Goal: Task Accomplishment & Management: Complete application form

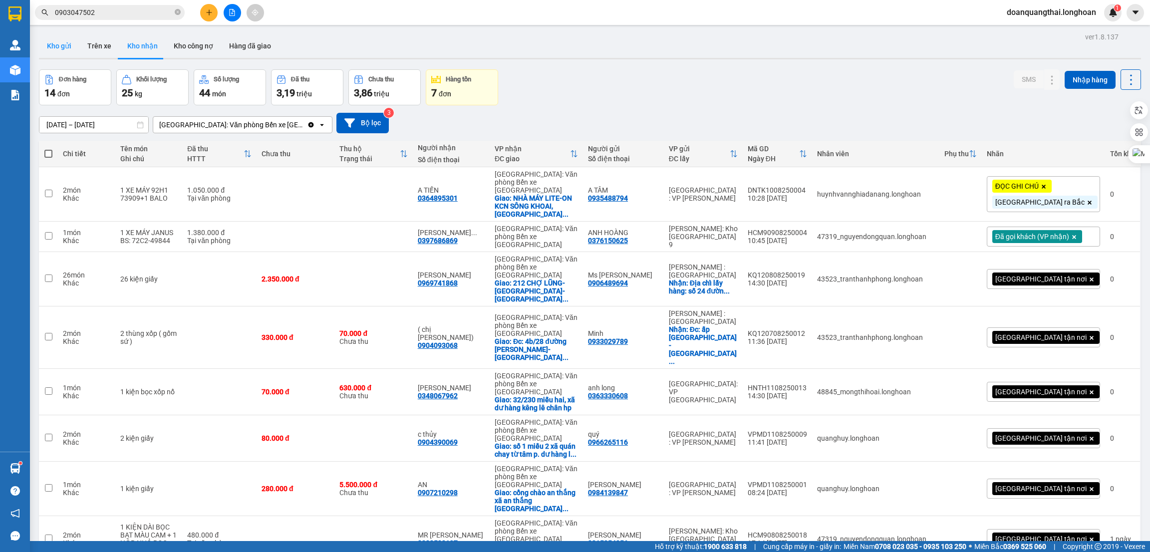
click at [53, 36] on button "Kho gửi" at bounding box center [59, 46] width 40 height 24
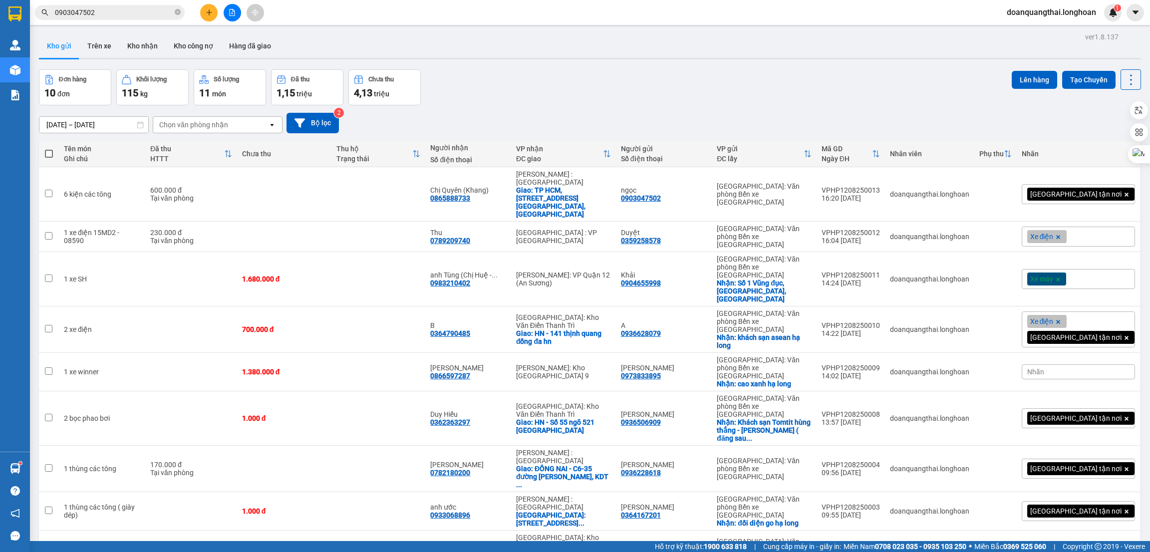
click at [61, 39] on button "Kho gửi" at bounding box center [59, 46] width 40 height 24
click at [1059, 191] on icon at bounding box center [1062, 194] width 7 height 7
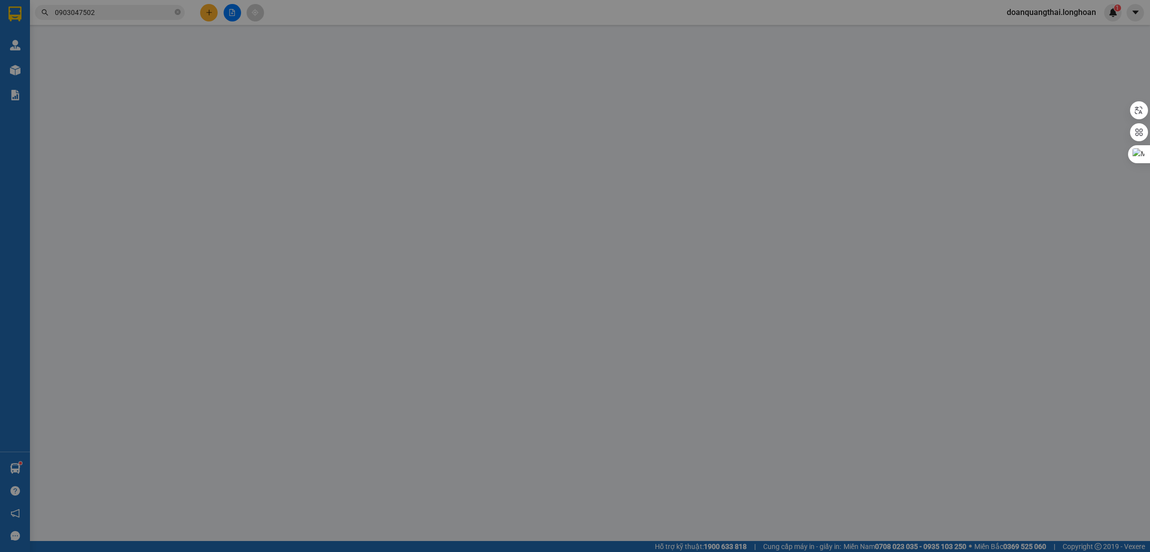
type input "0903047502"
type input "ngọc"
type input "0865888733"
type input "Chị Quyên (Khang)"
checkbox input "true"
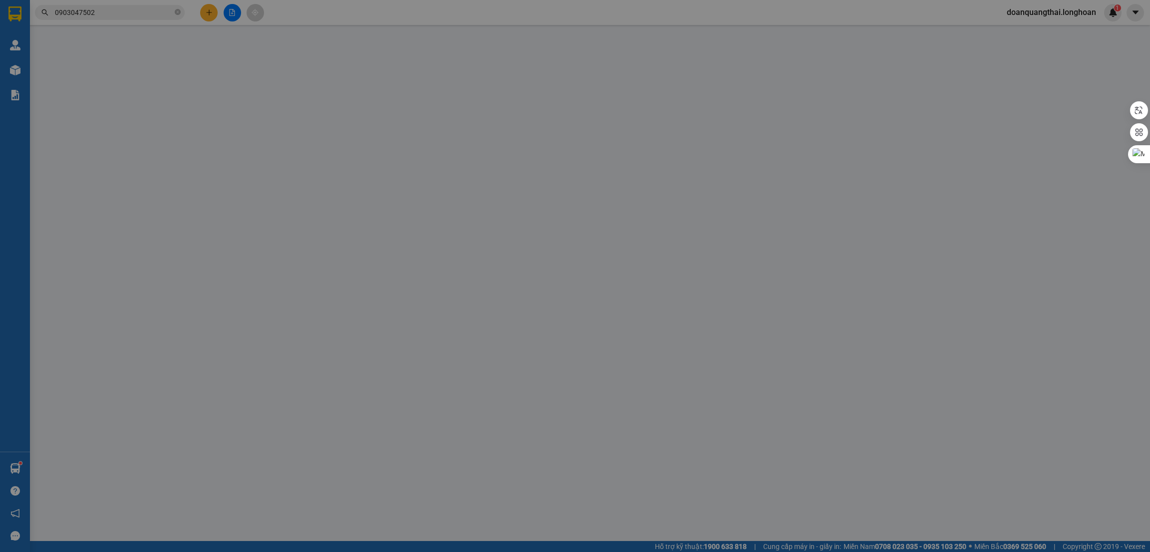
type input "TP HCM, [STREET_ADDRESS] [GEOGRAPHIC_DATA], [GEOGRAPHIC_DATA]"
type input "600.000"
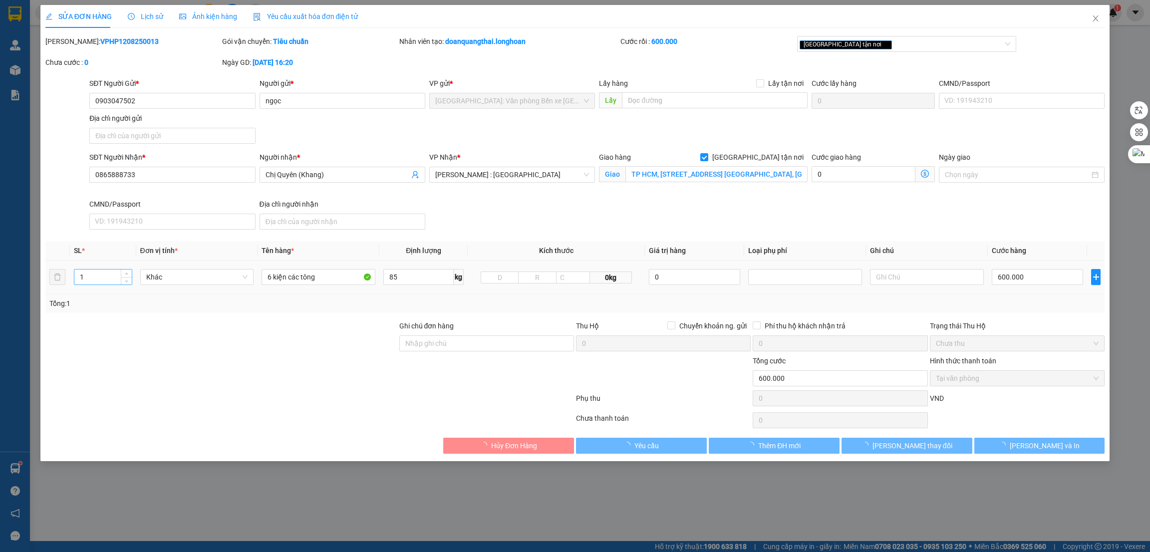
click at [91, 276] on input "1" at bounding box center [102, 277] width 57 height 15
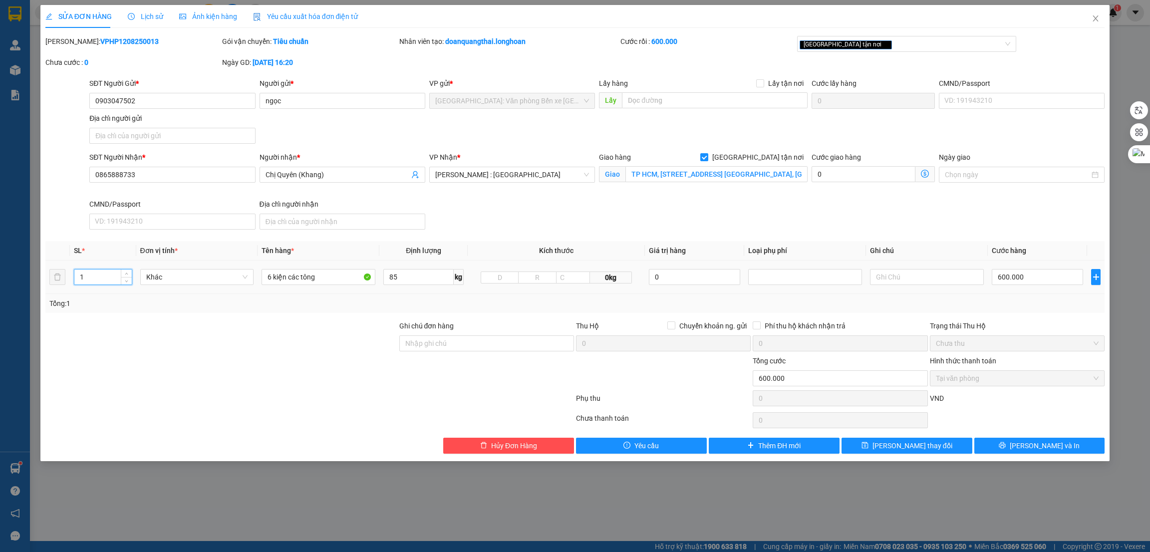
click at [91, 276] on input "1" at bounding box center [102, 277] width 57 height 15
type input "6"
click at [384, 412] on div at bounding box center [309, 420] width 531 height 20
click at [1023, 443] on button "[PERSON_NAME] và In" at bounding box center [1039, 446] width 131 height 16
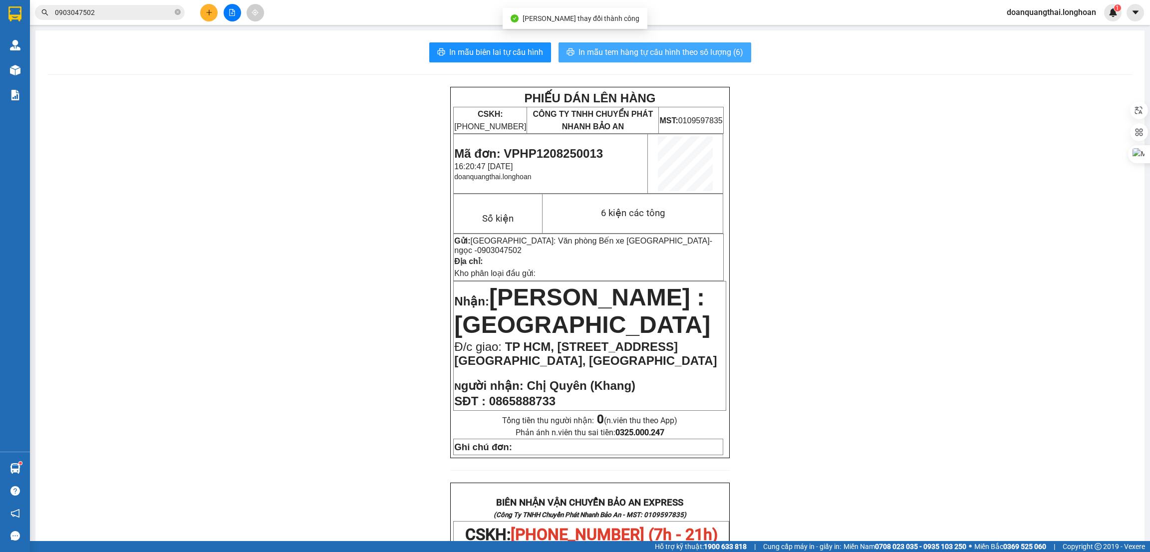
click at [681, 52] on span "In mẫu tem hàng tự cấu hình theo số lượng (6)" at bounding box center [660, 52] width 165 height 12
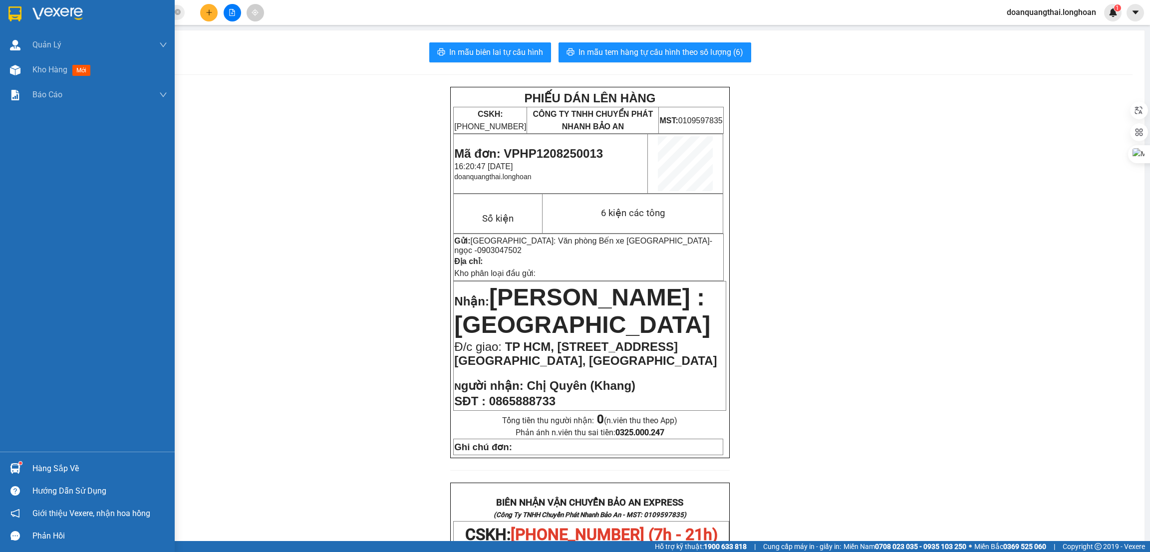
click at [12, 12] on img at bounding box center [14, 13] width 13 height 15
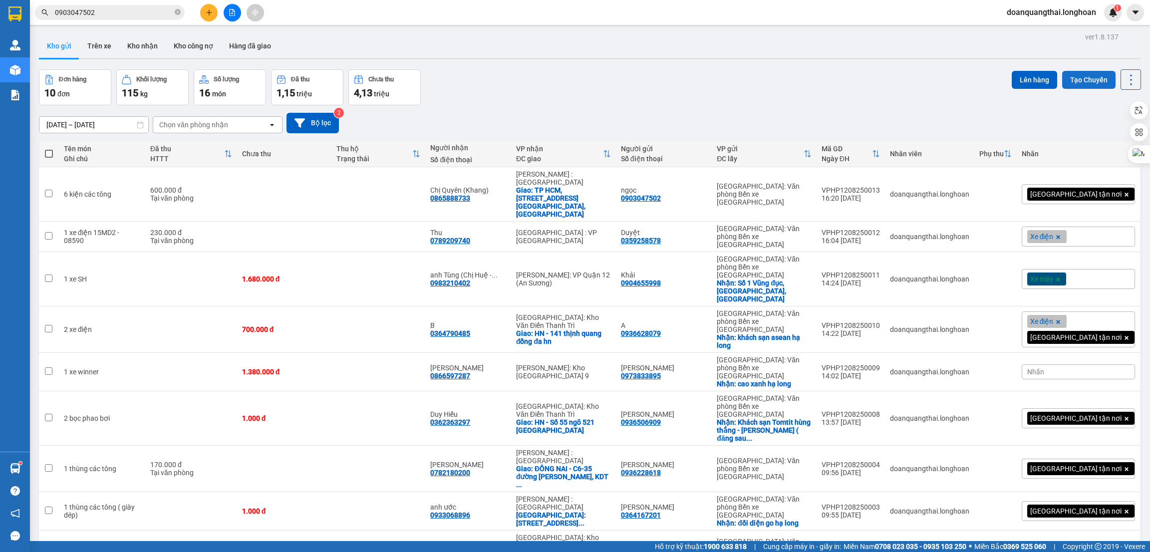
click at [1069, 73] on button "Tạo Chuyến" at bounding box center [1088, 80] width 53 height 18
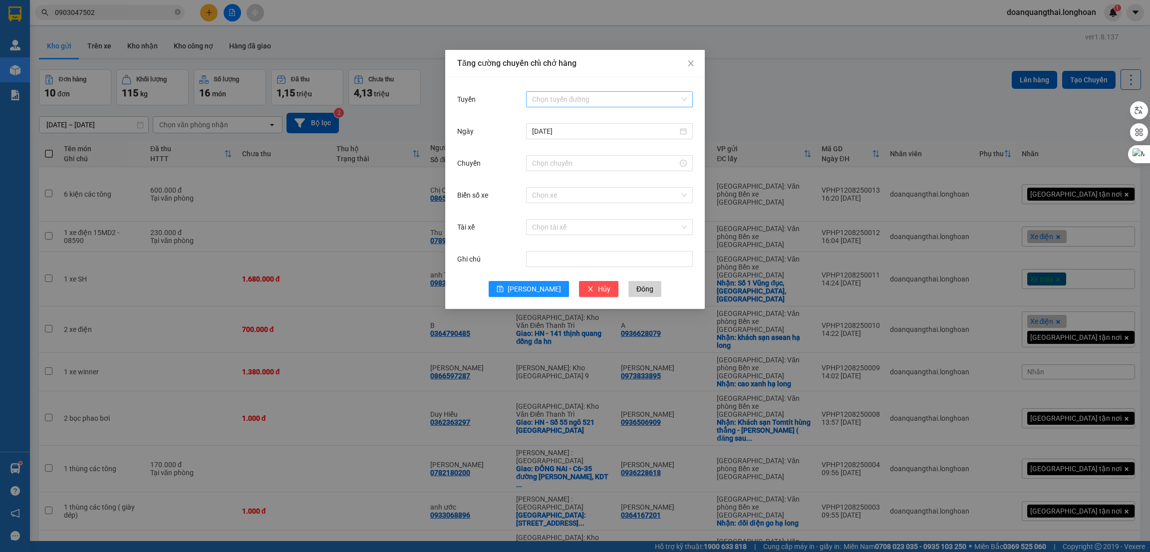
click at [551, 98] on input "Tuyến" at bounding box center [606, 99] width 148 height 15
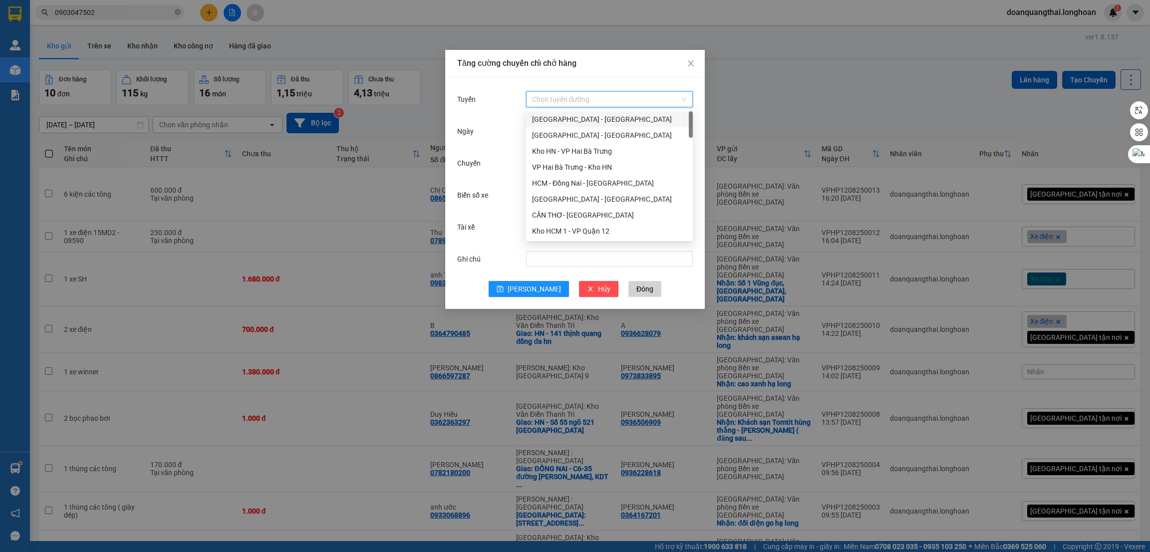
click at [549, 112] on div "[GEOGRAPHIC_DATA] - [GEOGRAPHIC_DATA]" at bounding box center [609, 119] width 167 height 16
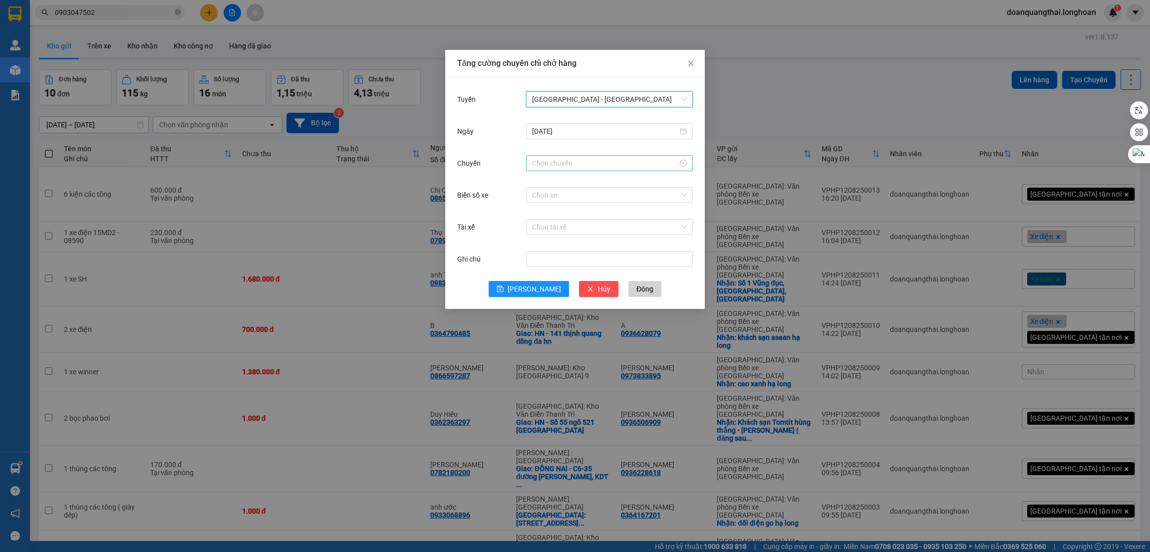
click at [553, 163] on input "Chuyến" at bounding box center [605, 163] width 146 height 11
click at [539, 205] on div "23" at bounding box center [540, 204] width 28 height 14
type input "23:00"
click at [568, 310] on span "OK" at bounding box center [566, 314] width 9 height 11
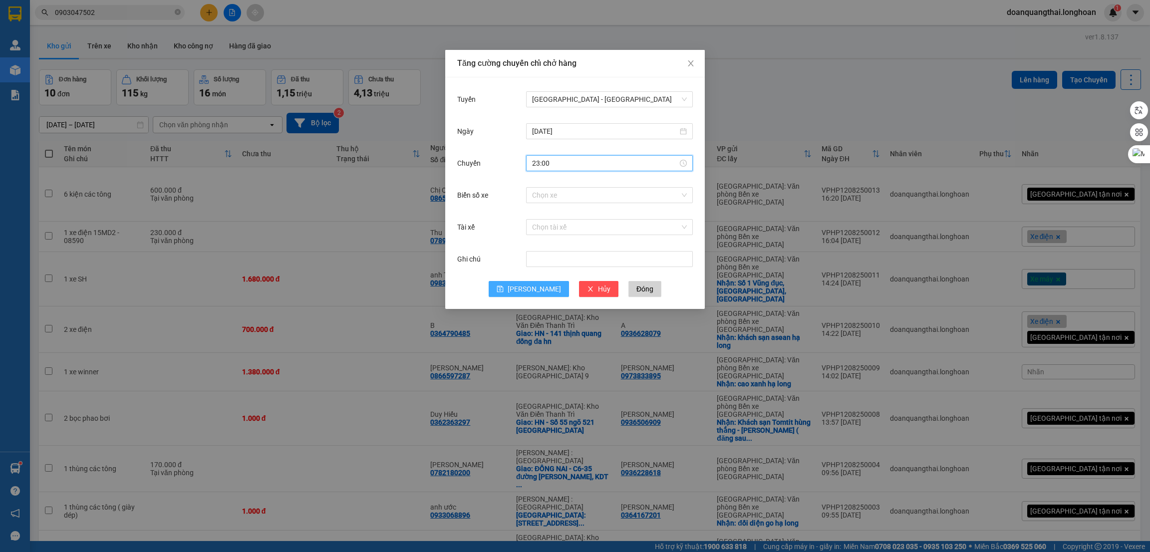
click at [529, 289] on span "[PERSON_NAME]" at bounding box center [534, 288] width 53 height 11
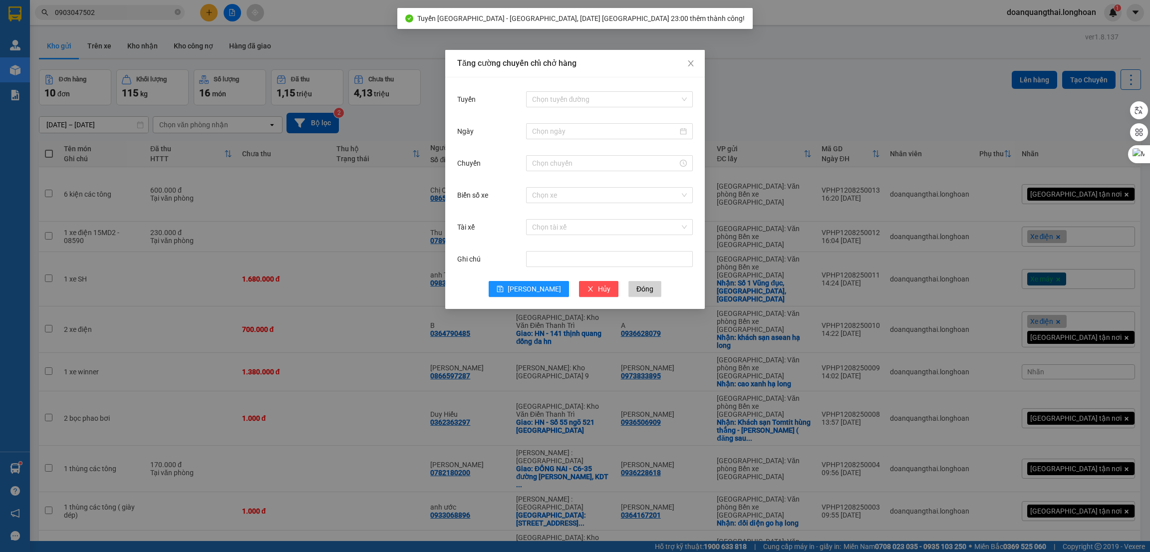
click at [800, 105] on div "Tăng cường chuyến chỉ chở hàng Tuyến Chọn tuyến đường Ngày Chuyến Biển số xe Ch…" at bounding box center [575, 276] width 1150 height 552
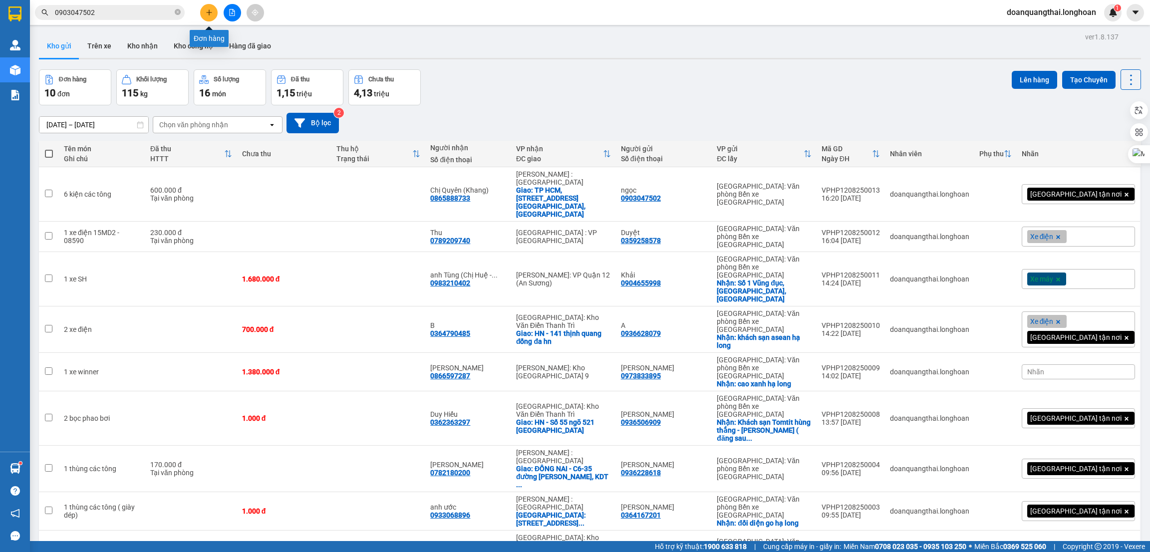
click at [212, 10] on button at bounding box center [208, 12] width 17 height 17
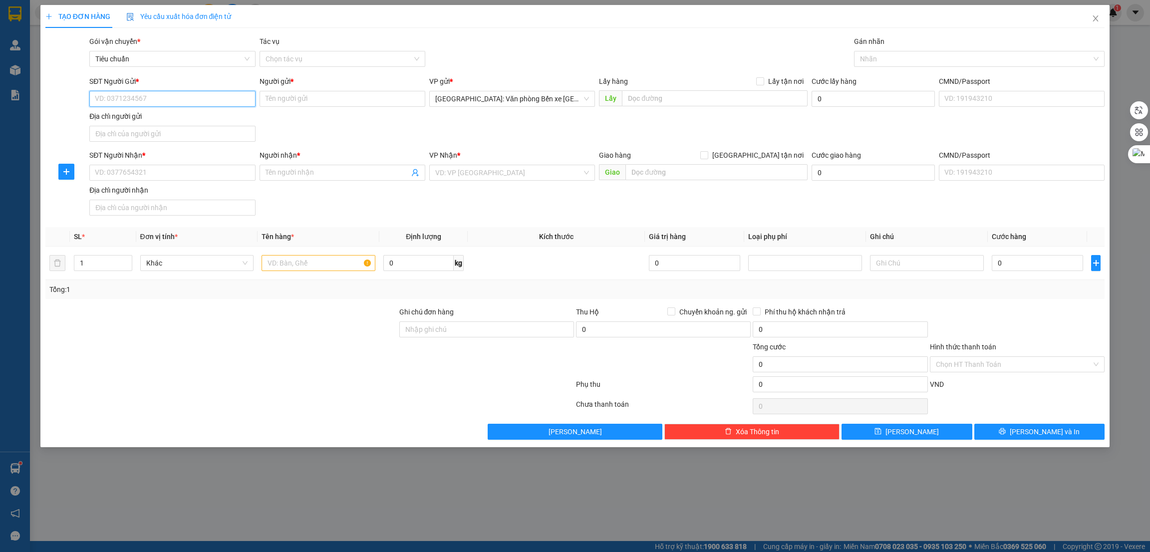
click at [165, 103] on input "SĐT Người Gửi *" at bounding box center [172, 99] width 166 height 16
click at [396, 262] on input "0" at bounding box center [418, 263] width 70 height 16
type input "34"
click at [168, 103] on input "SĐT Người Gửi *" at bounding box center [172, 99] width 166 height 16
type input "0932102686"
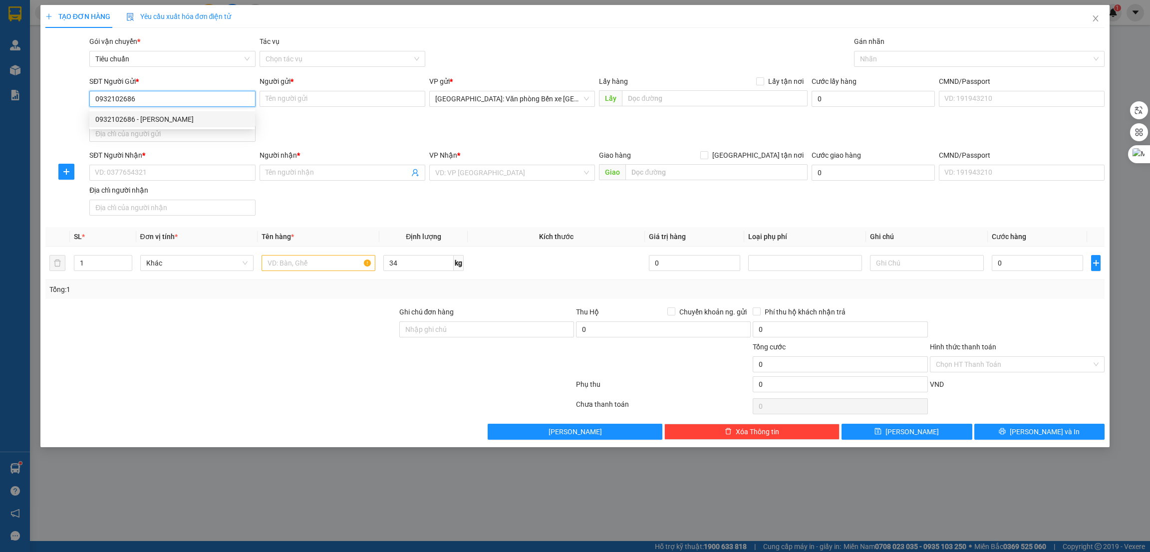
click at [172, 118] on div "0932102686 - [PERSON_NAME]" at bounding box center [172, 119] width 154 height 11
type input "[PERSON_NAME]"
checkbox input "true"
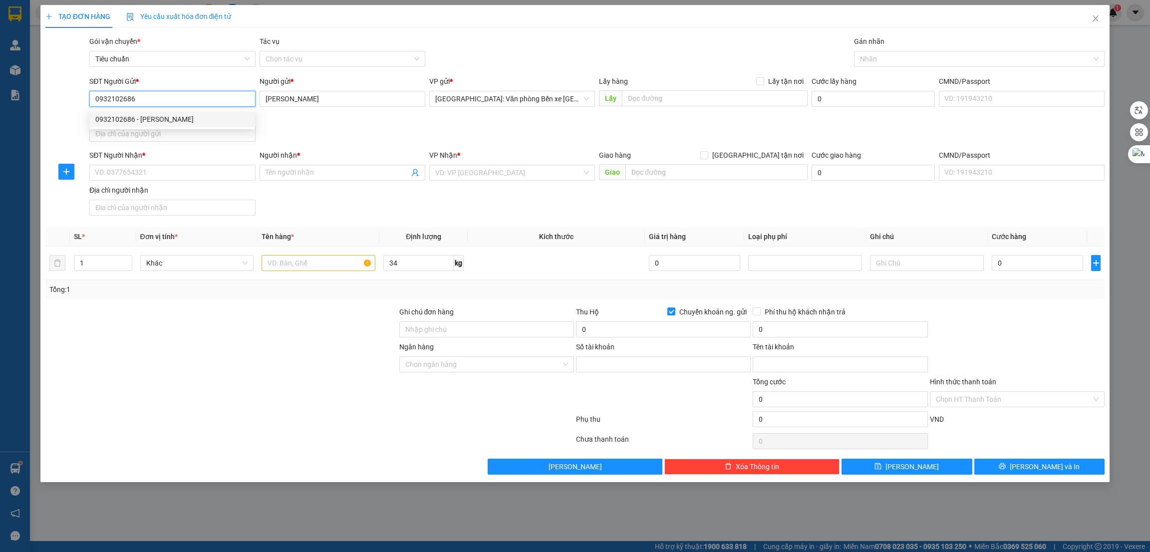
type input "78907555888999"
type input "[PERSON_NAME]"
type input "0932102686"
click at [169, 171] on input "SĐT Người Nhận *" at bounding box center [172, 173] width 166 height 16
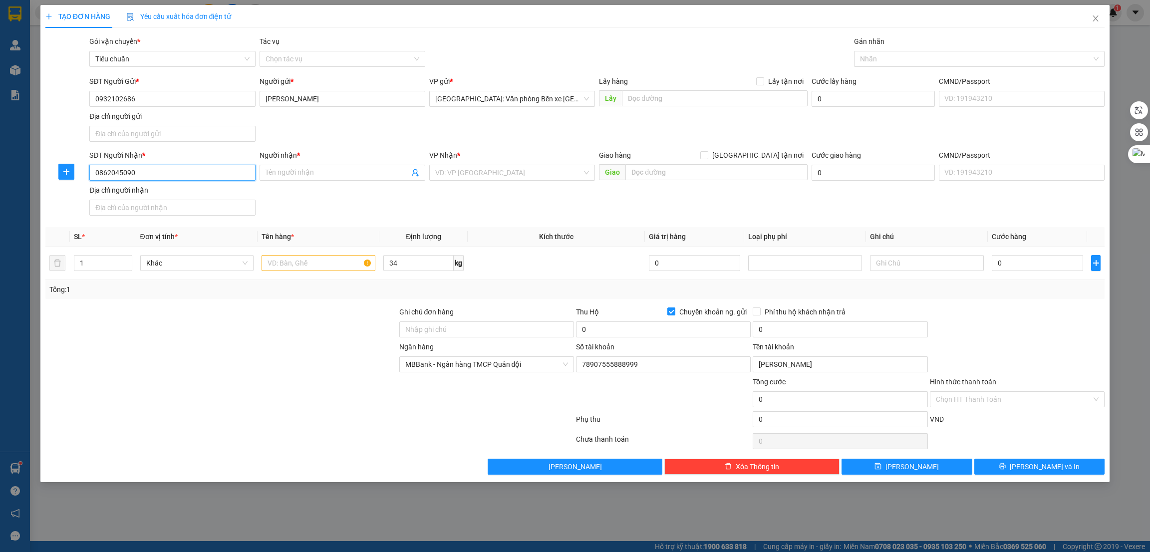
type input "0862045090"
click at [320, 132] on div "SĐT Người Gửi * 0932102686 Người gửi * [PERSON_NAME] VP gửi * [GEOGRAPHIC_DATA]…" at bounding box center [596, 111] width 1019 height 70
click at [1033, 268] on input "0" at bounding box center [1037, 263] width 91 height 16
type input "2"
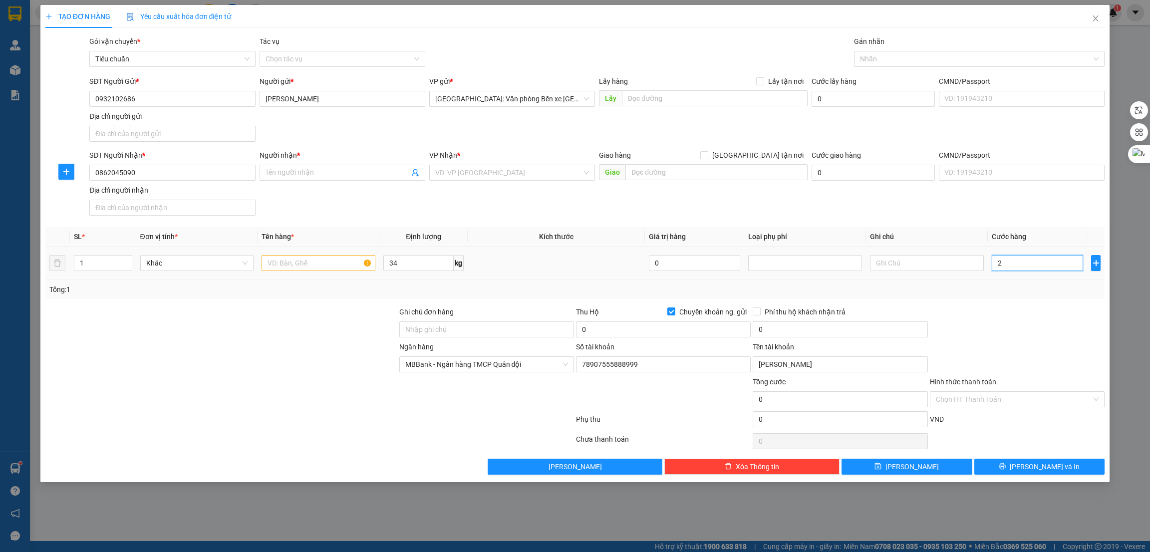
type input "2"
type input "22"
type input "220"
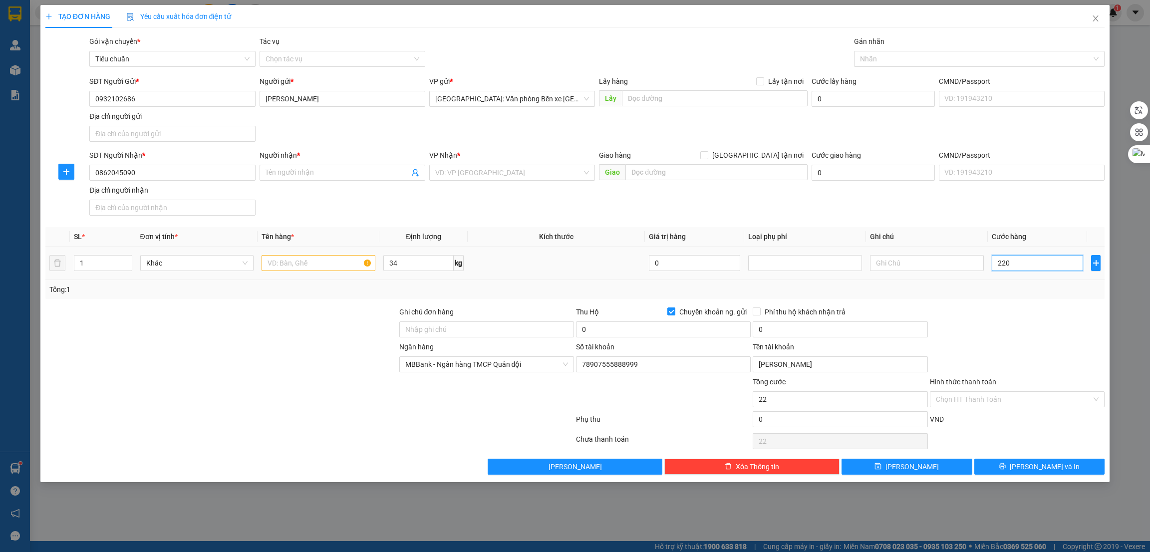
type input "220"
type input "2.200"
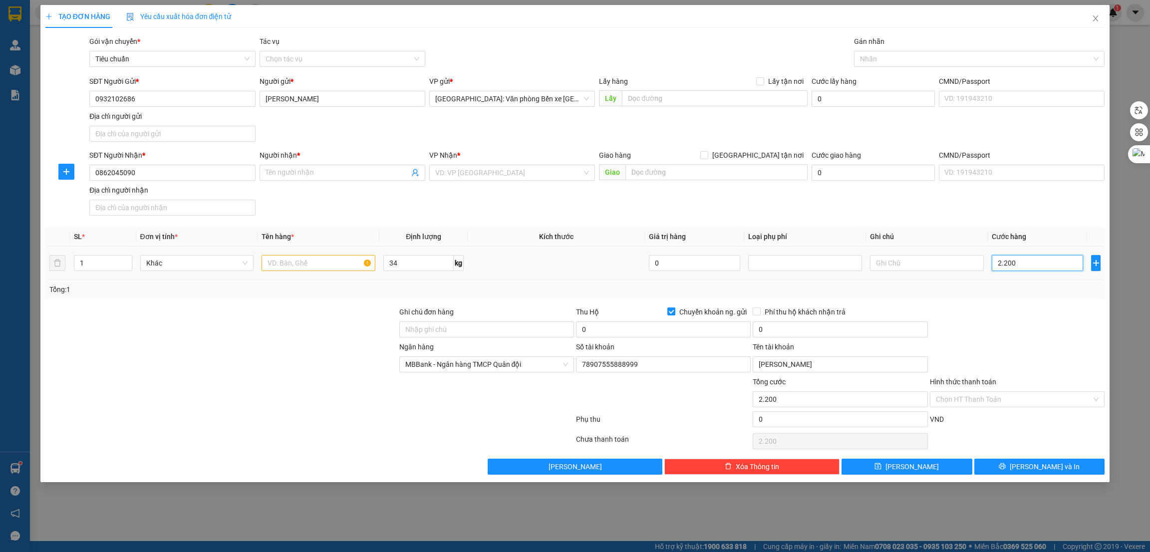
type input "22.000"
type input "220.000"
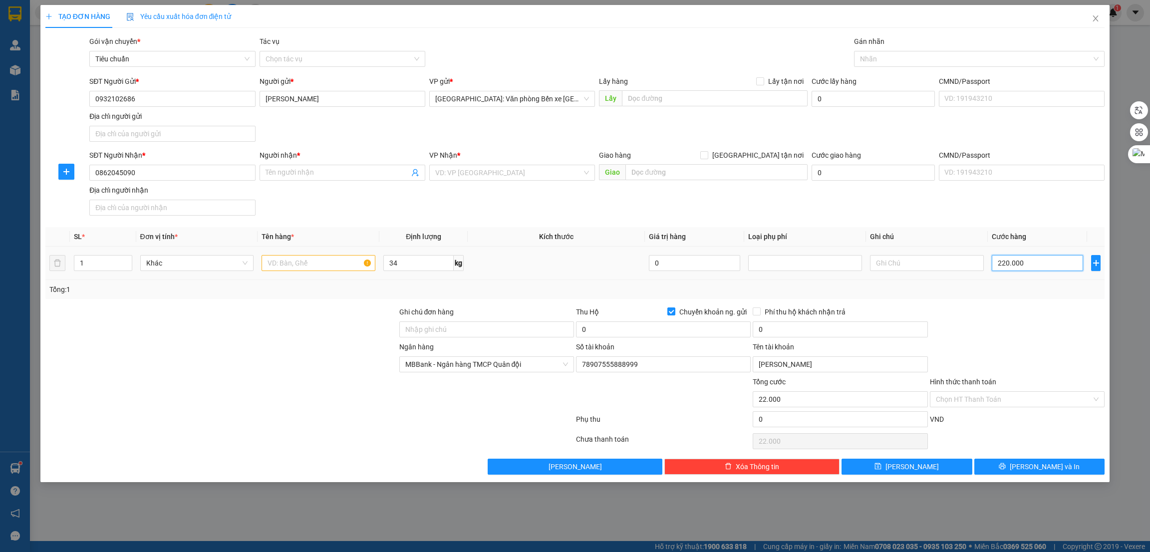
type input "220.000"
click at [909, 56] on div at bounding box center [974, 59] width 236 height 12
type input "220.000"
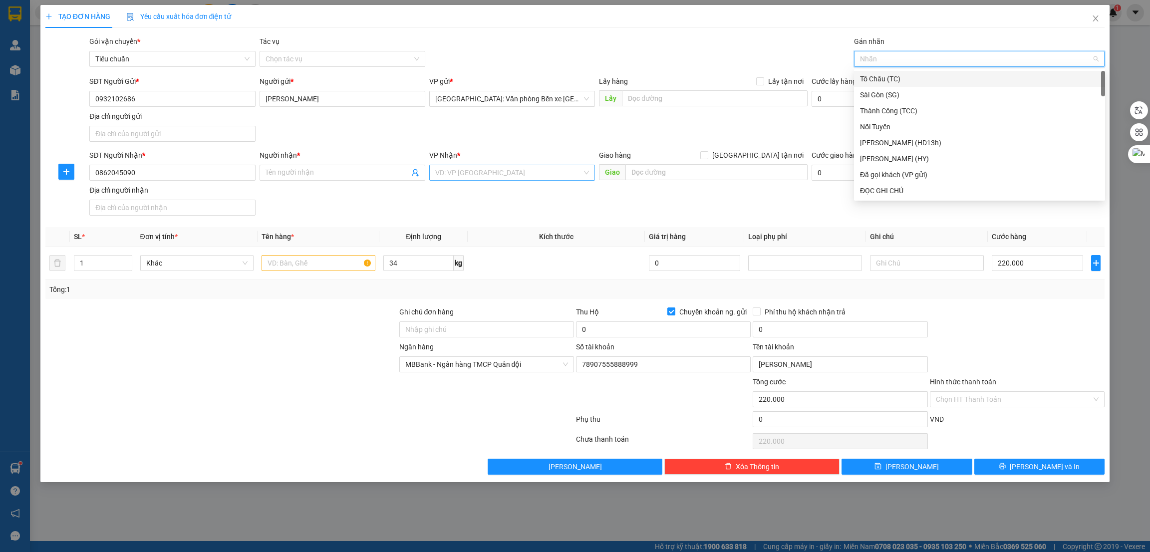
click at [505, 174] on input "search" at bounding box center [508, 172] width 147 height 15
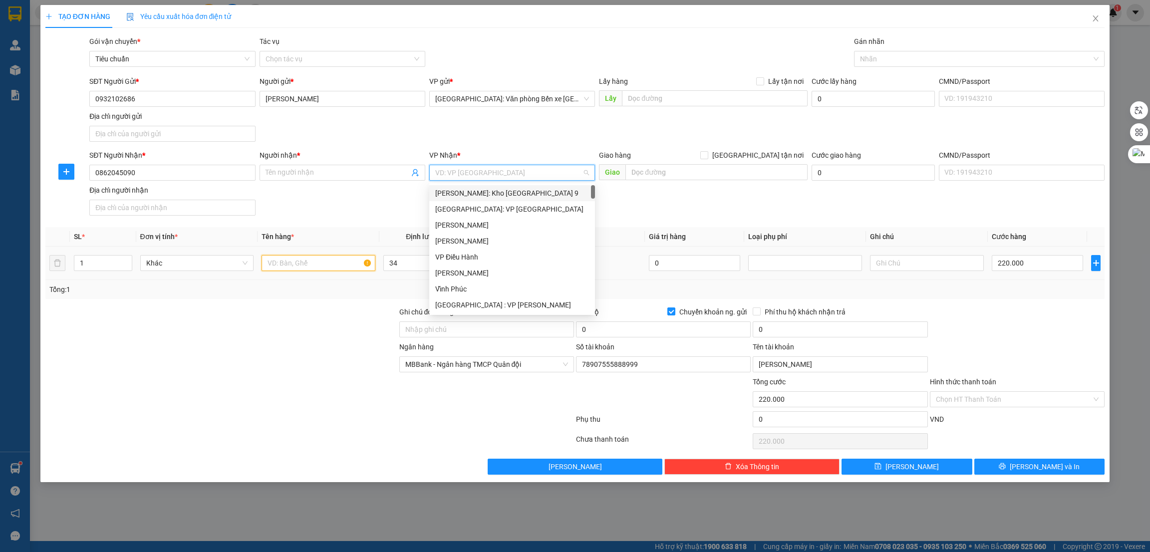
click at [283, 268] on input "text" at bounding box center [319, 263] width 114 height 16
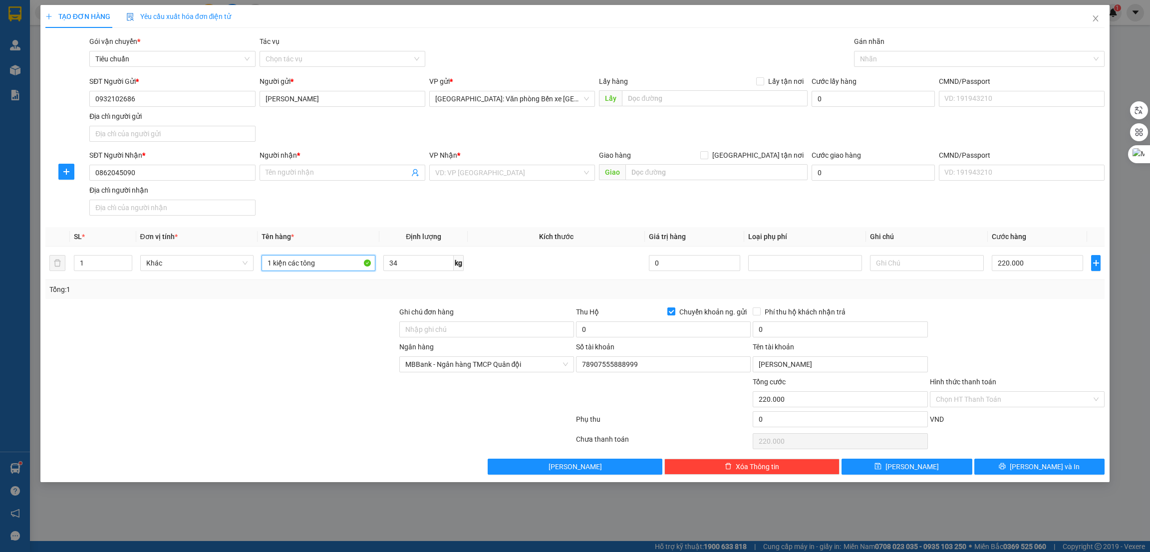
type input "1 kiện các tông"
click at [525, 177] on input "search" at bounding box center [508, 172] width 147 height 15
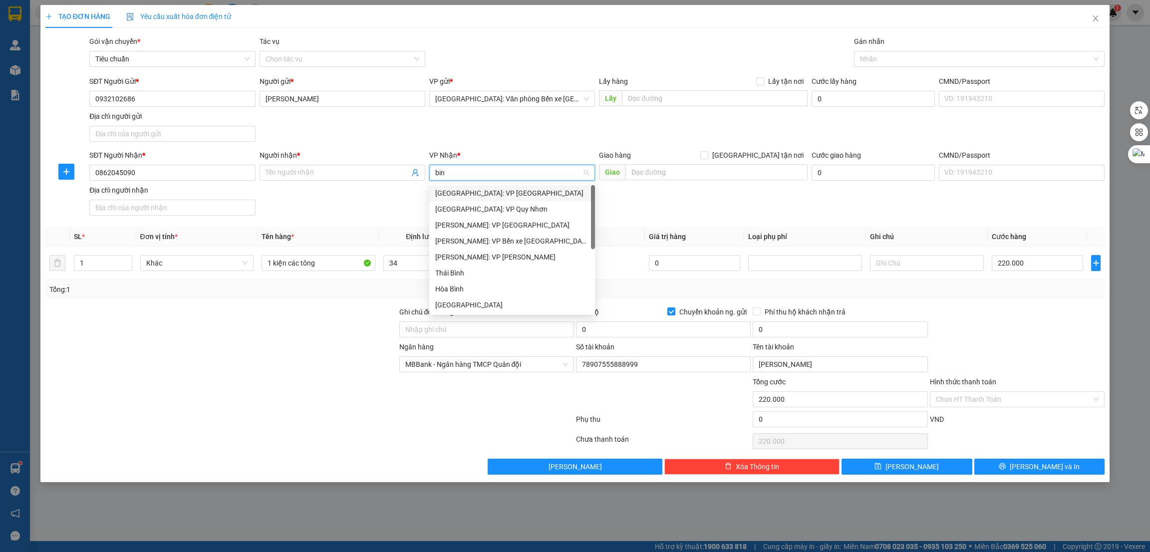
type input "binh"
click at [469, 285] on div "Bình Thuận" at bounding box center [512, 288] width 154 height 11
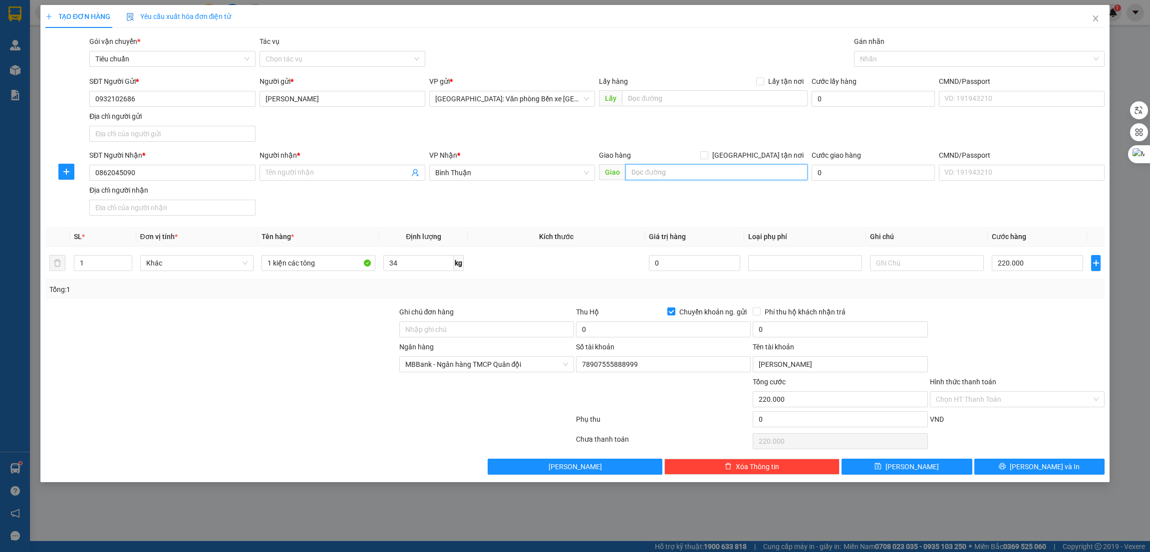
click at [675, 172] on input "text" at bounding box center [716, 172] width 182 height 16
type input "PHAN THIẾT - QL 1A"
click at [315, 346] on div at bounding box center [221, 358] width 354 height 35
click at [655, 332] on input "0" at bounding box center [663, 329] width 175 height 16
click at [619, 332] on input "0" at bounding box center [663, 329] width 175 height 16
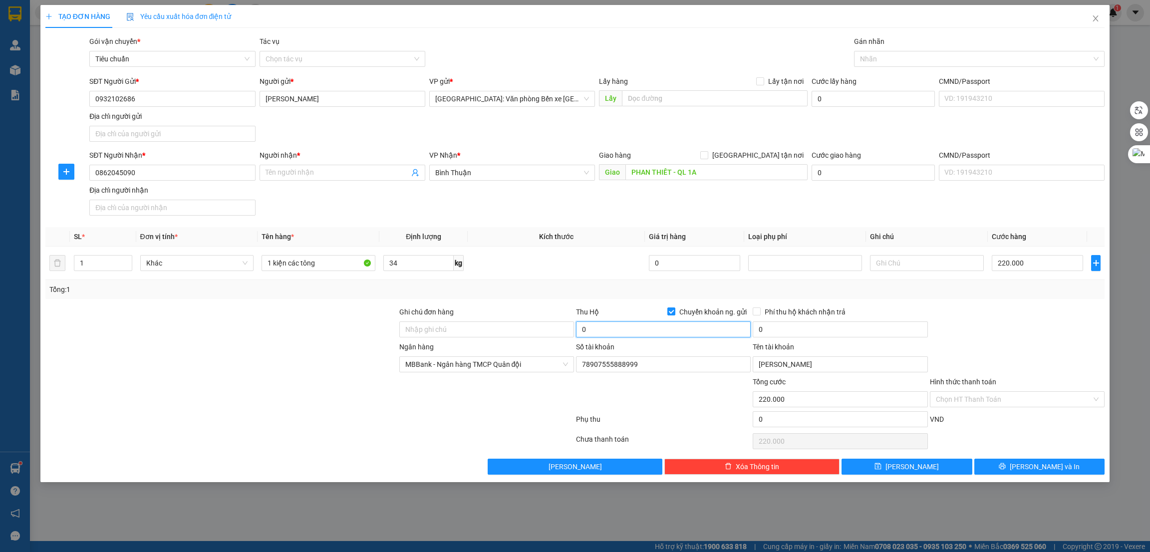
click at [619, 332] on input "0" at bounding box center [663, 329] width 175 height 16
type input "2.930.000"
click at [798, 329] on input "0" at bounding box center [840, 329] width 175 height 16
type input "20.000"
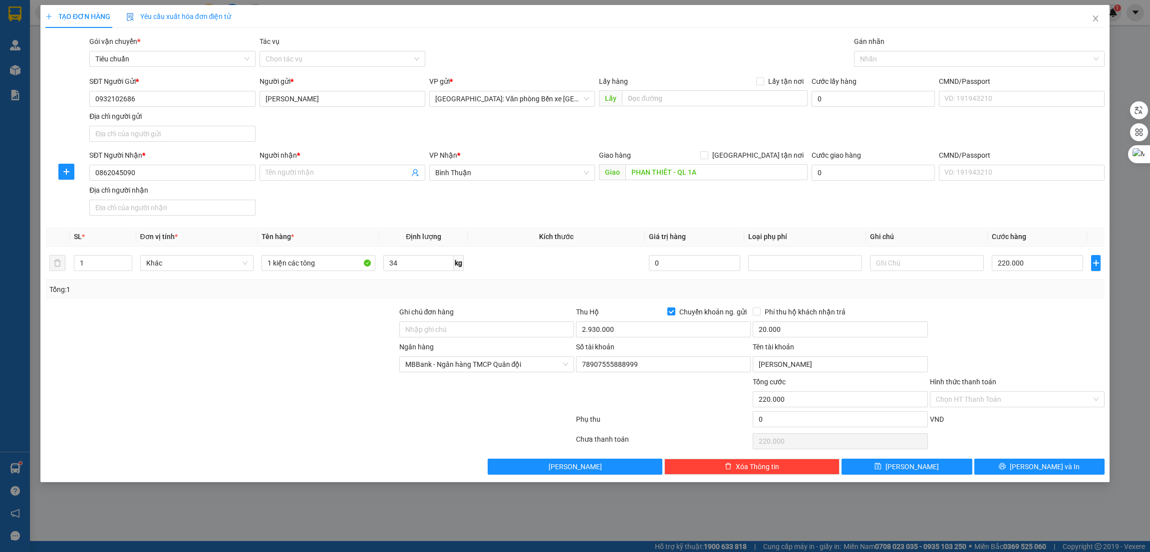
click at [1019, 324] on div at bounding box center [1017, 323] width 177 height 35
click at [164, 172] on input "0862045090" at bounding box center [172, 173] width 166 height 16
click at [327, 175] on input "Người nhận *" at bounding box center [338, 172] width 144 height 11
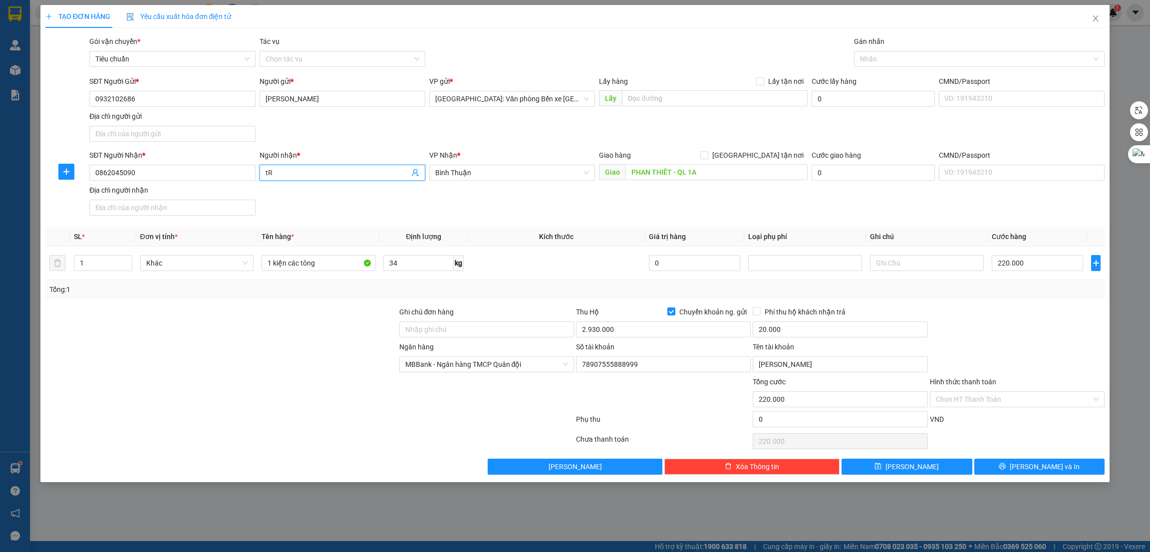
type input "t"
type input "[PERSON_NAME]"
click at [194, 172] on input "0862045090" at bounding box center [172, 173] width 166 height 16
click at [313, 408] on div at bounding box center [221, 393] width 354 height 35
click at [1006, 465] on icon "printer" at bounding box center [1002, 466] width 7 height 7
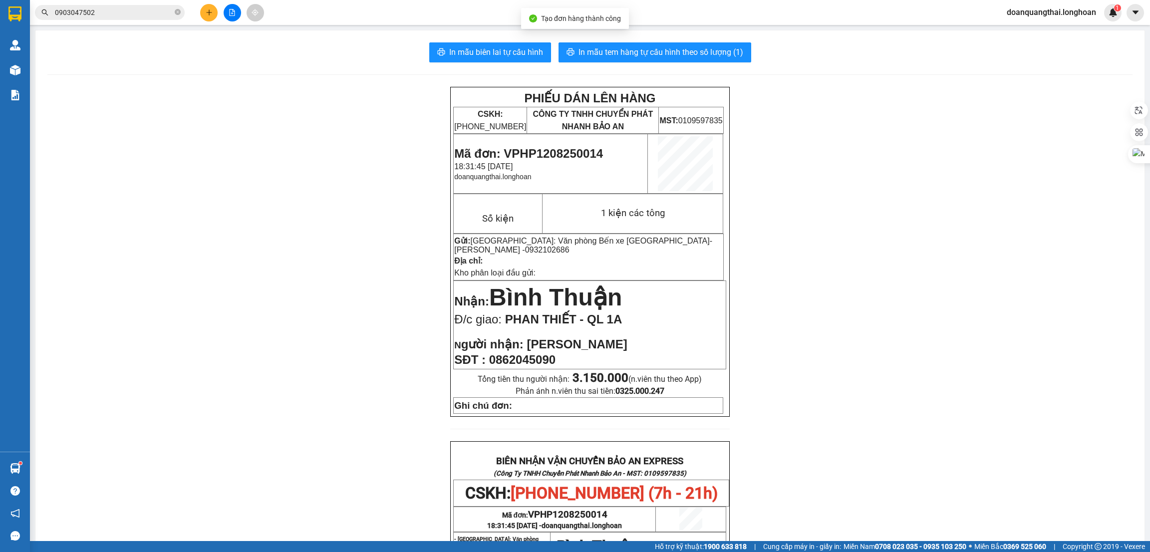
click at [852, 272] on div "PHIẾU DÁN LÊN HÀNG CSKH: [PHONE_NUMBER] CÔNG TY TNHH CHUYỂN PHÁT NHANH BẢO AN M…" at bounding box center [589, 502] width 1085 height 830
click at [628, 48] on span "In mẫu tem hàng tự cấu hình theo số lượng (1)" at bounding box center [660, 52] width 165 height 12
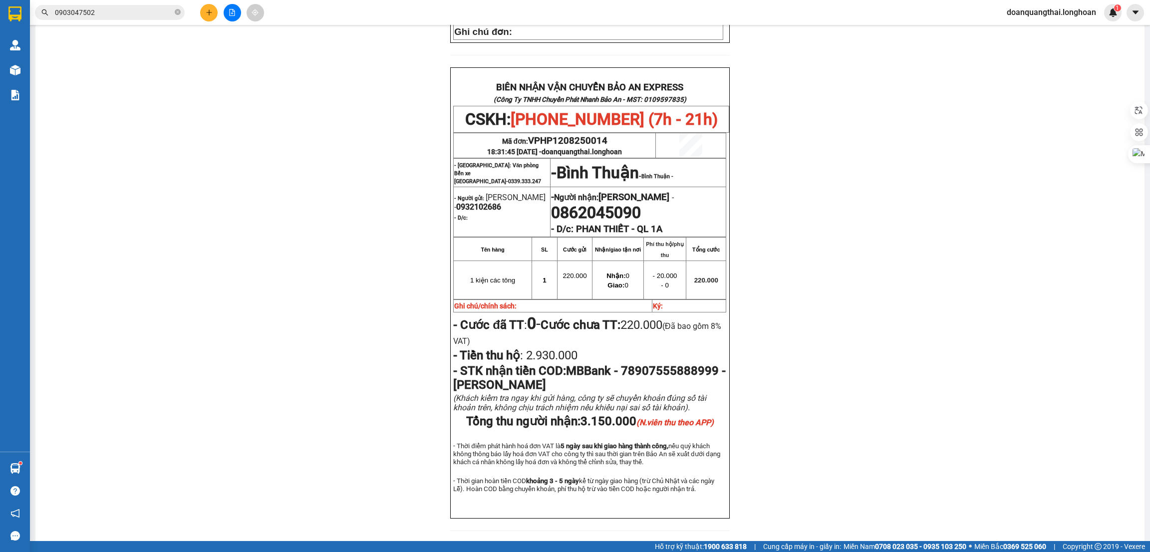
scroll to position [424, 0]
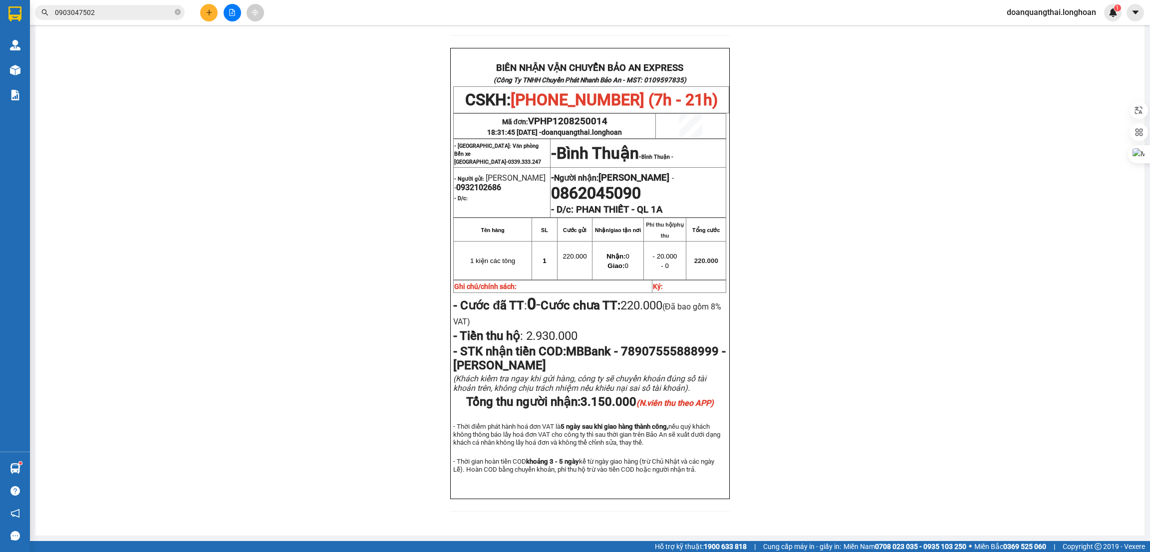
click at [343, 252] on div "PHIẾU DÁN LÊN HÀNG CSKH: [PHONE_NUMBER] CÔNG TY TNHH CHUYỂN PHÁT NHANH BẢO AN M…" at bounding box center [589, 109] width 1085 height 830
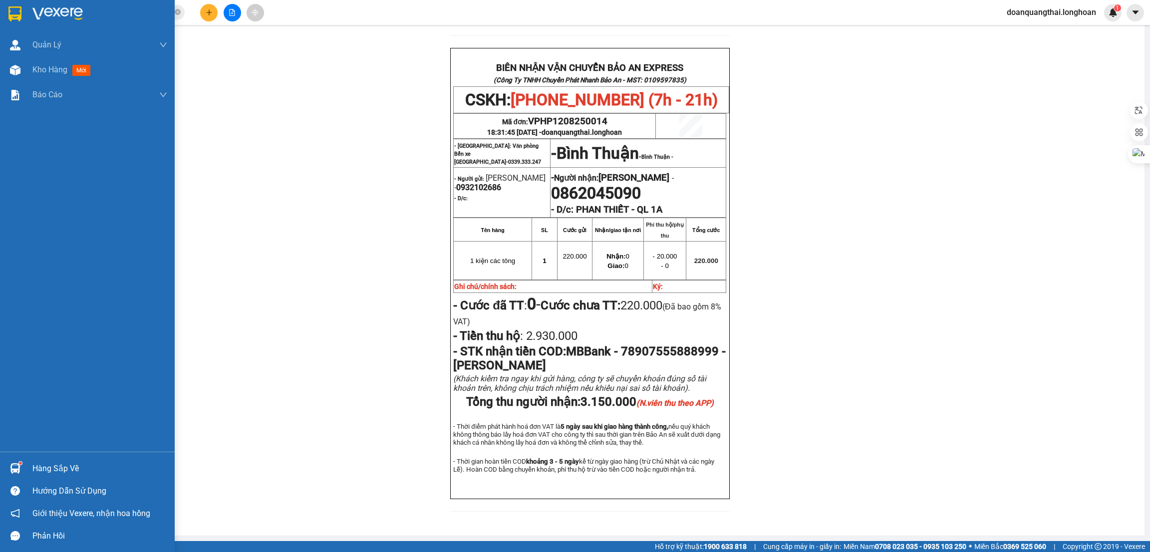
click at [7, 10] on div at bounding box center [14, 13] width 17 height 17
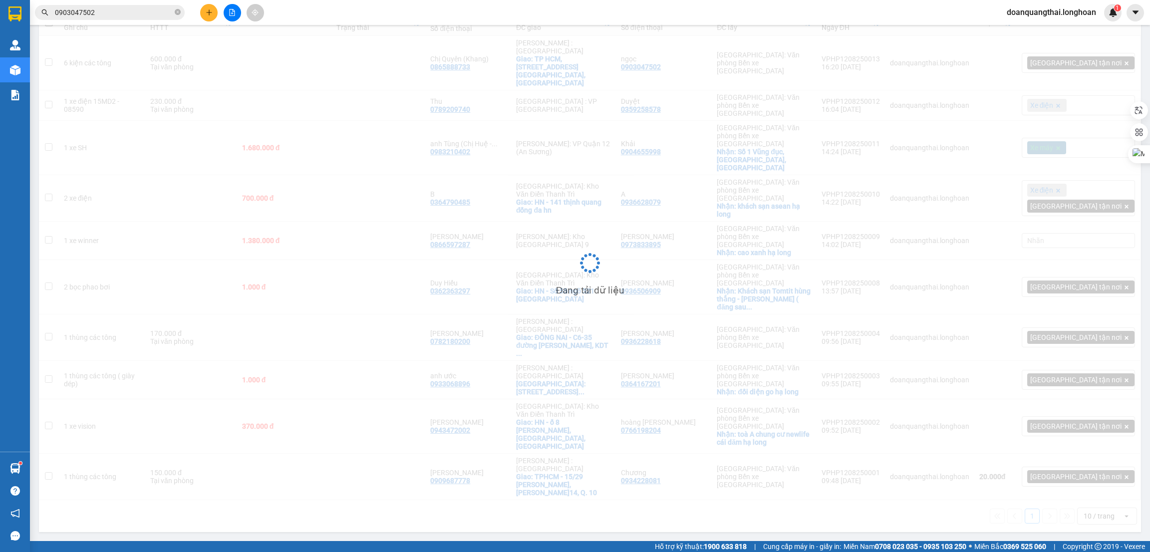
scroll to position [45, 0]
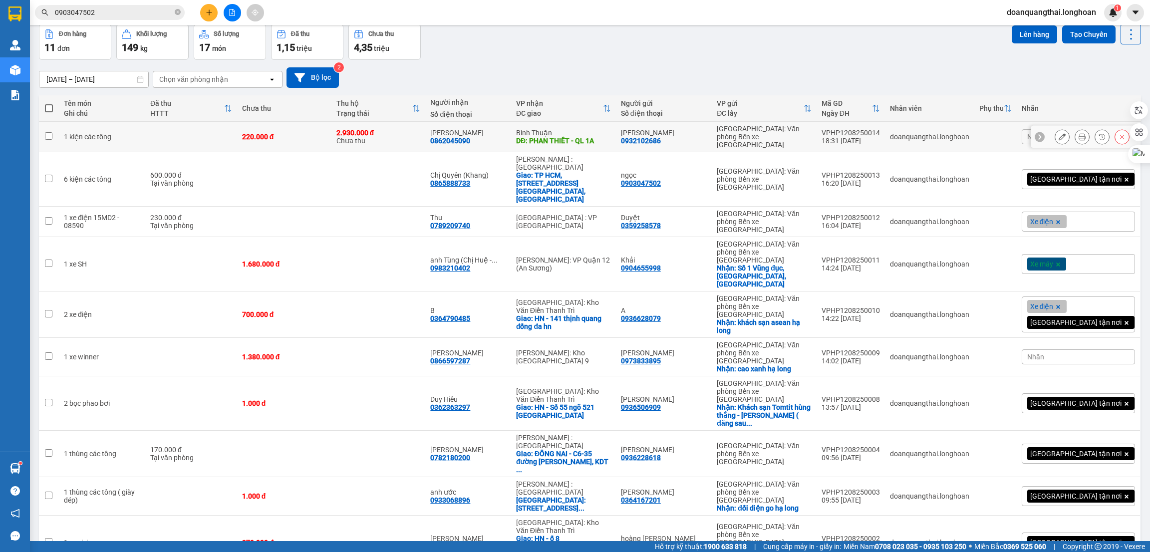
click at [49, 132] on input "checkbox" at bounding box center [48, 135] width 7 height 7
checkbox input "true"
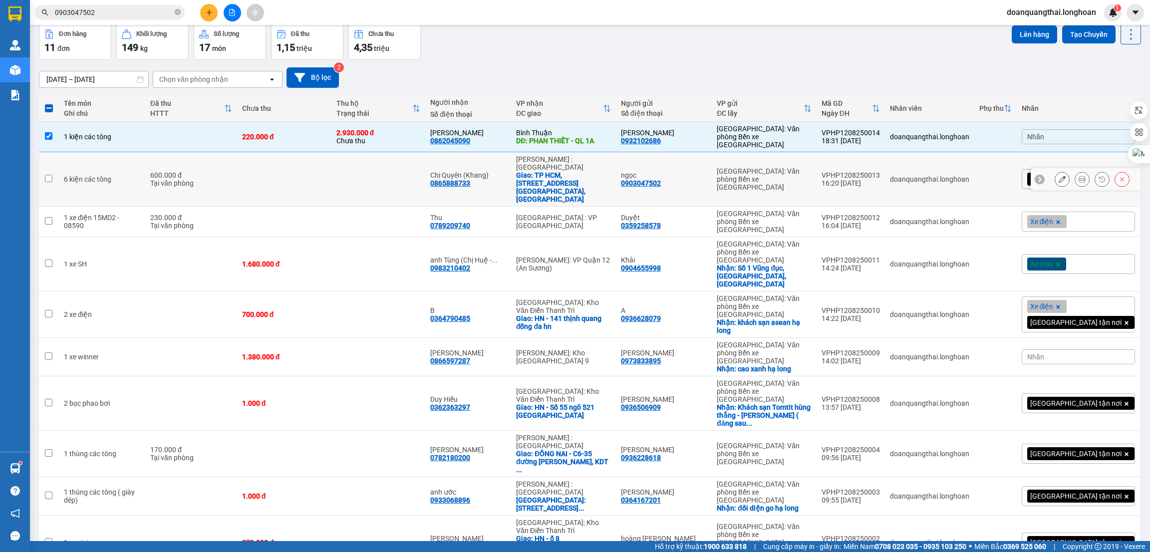
click at [49, 175] on input "checkbox" at bounding box center [48, 178] width 7 height 7
checkbox input "true"
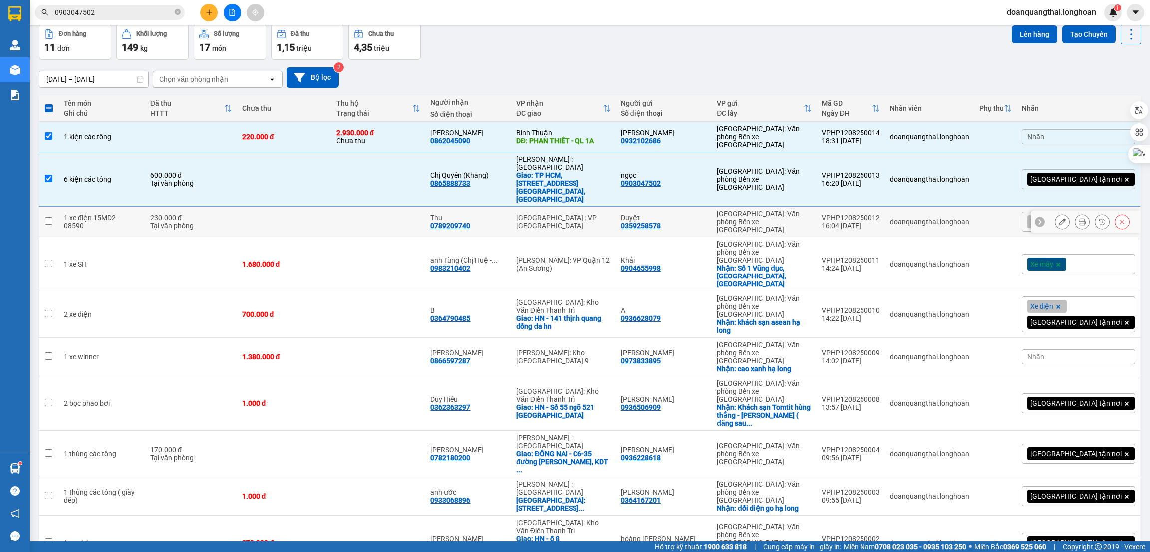
click at [46, 217] on input "checkbox" at bounding box center [48, 220] width 7 height 7
checkbox input "true"
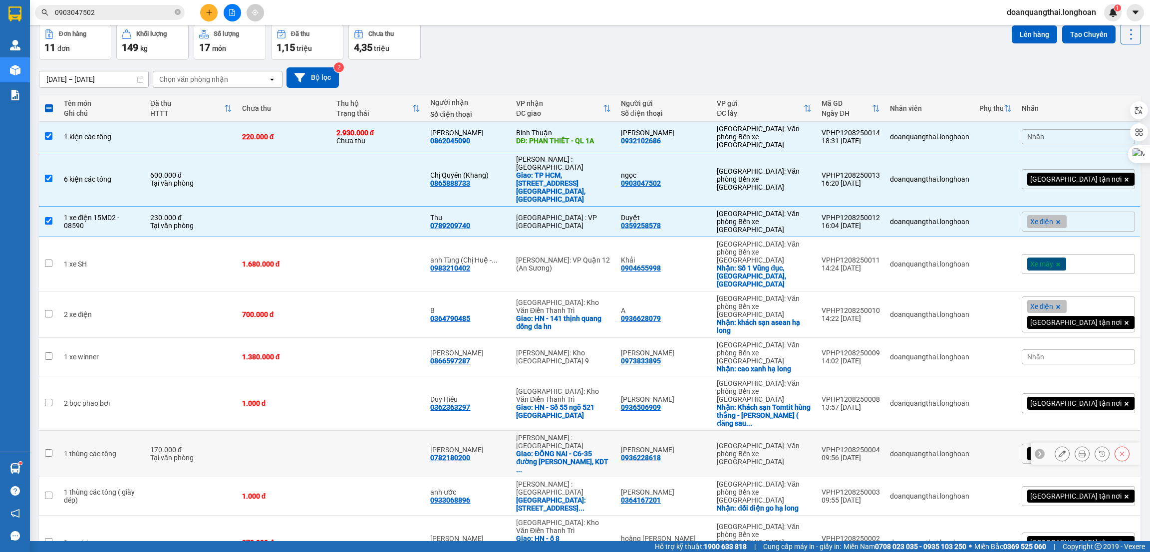
click at [54, 431] on td at bounding box center [49, 454] width 20 height 46
checkbox input "true"
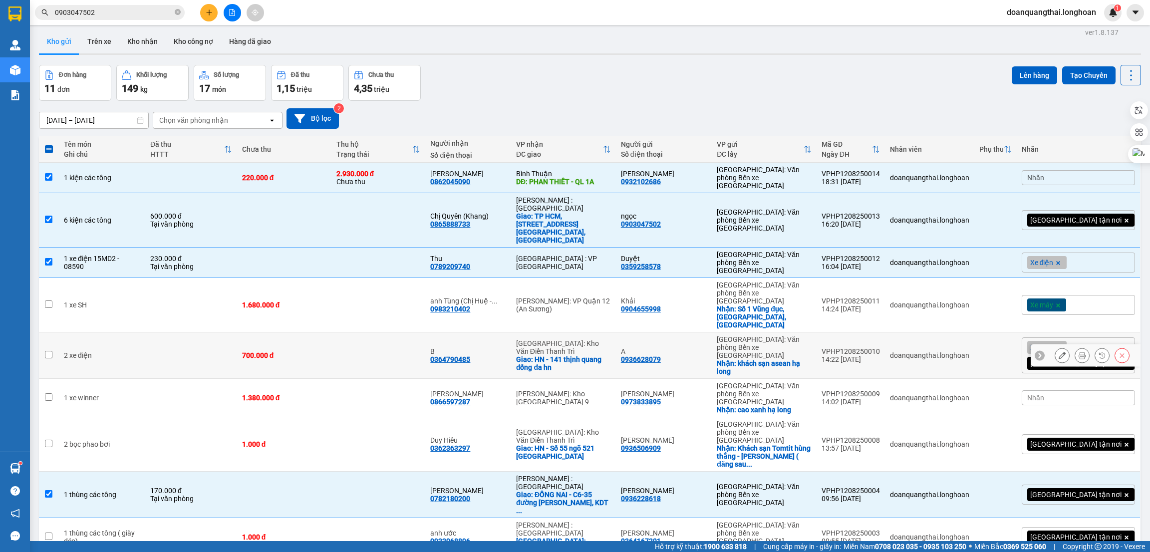
scroll to position [0, 0]
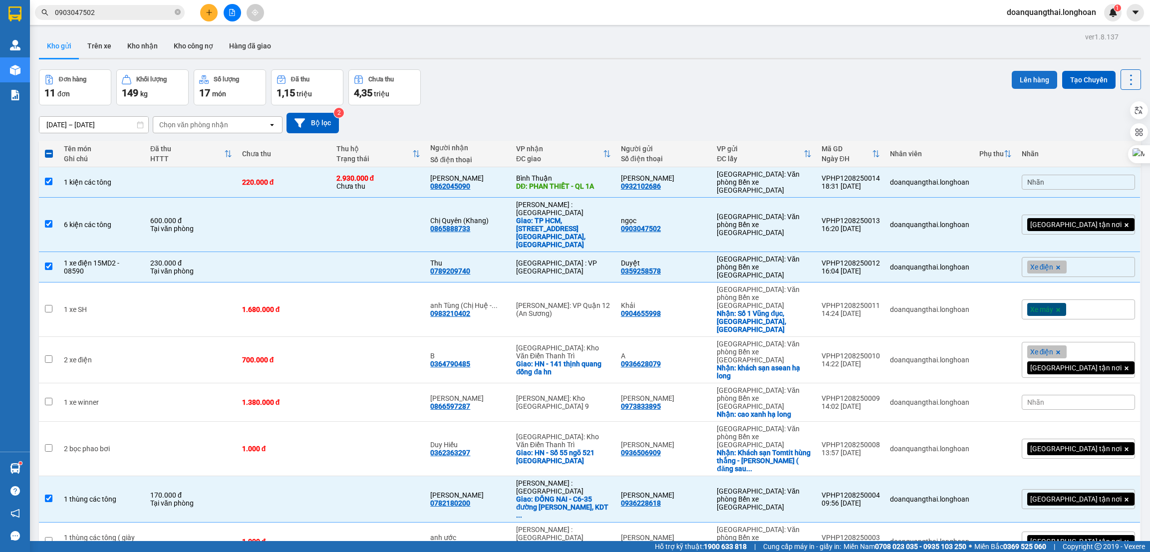
click at [1018, 78] on button "Lên hàng" at bounding box center [1034, 80] width 45 height 18
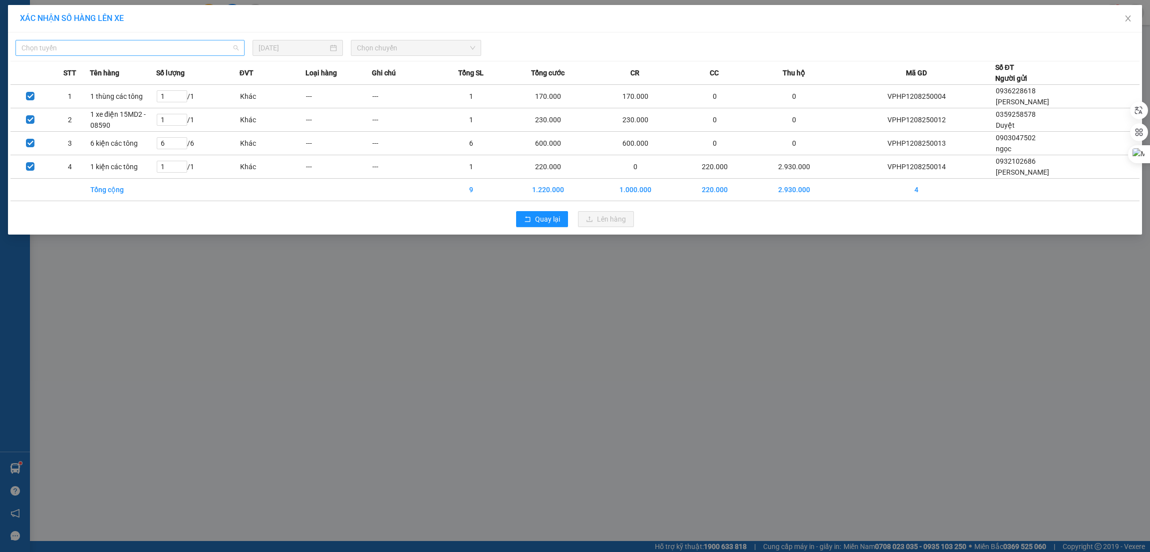
click at [147, 54] on span "Chọn tuyến" at bounding box center [129, 47] width 217 height 15
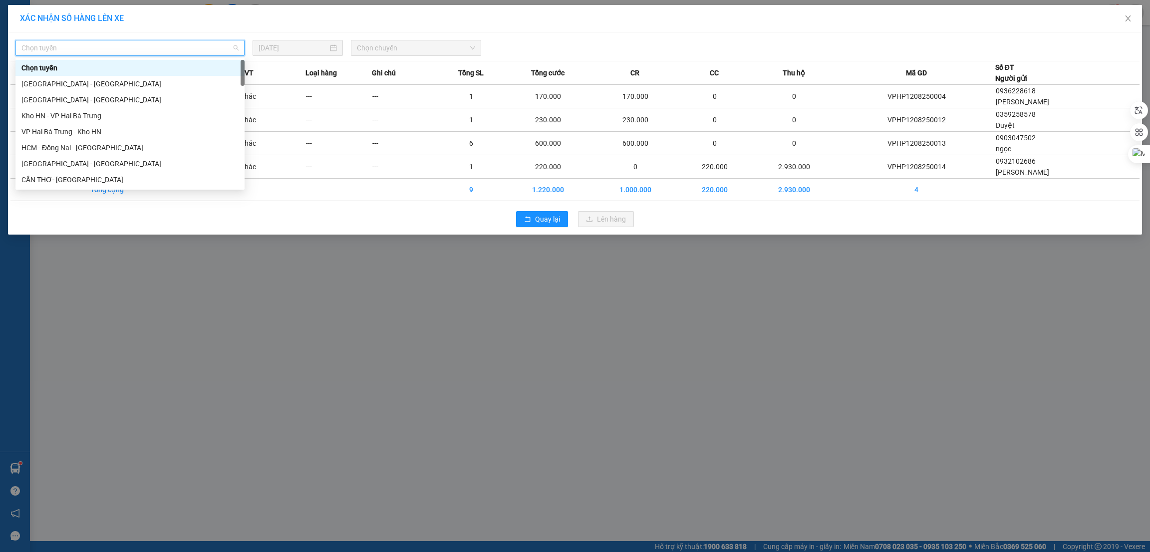
click at [147, 54] on span "Chọn tuyến" at bounding box center [129, 47] width 217 height 15
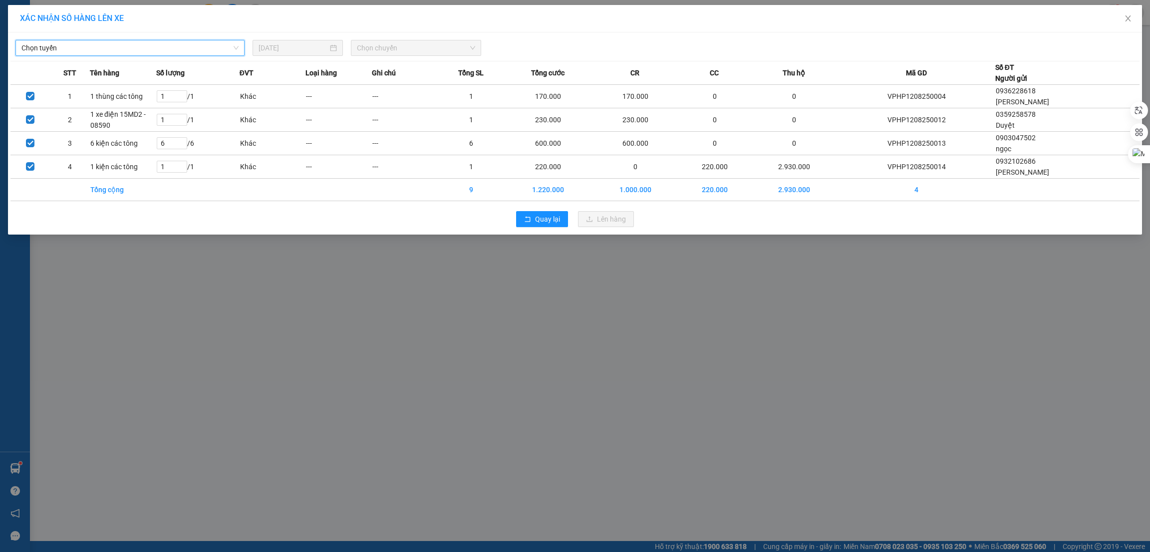
click at [198, 53] on span "Chọn tuyến" at bounding box center [129, 47] width 217 height 15
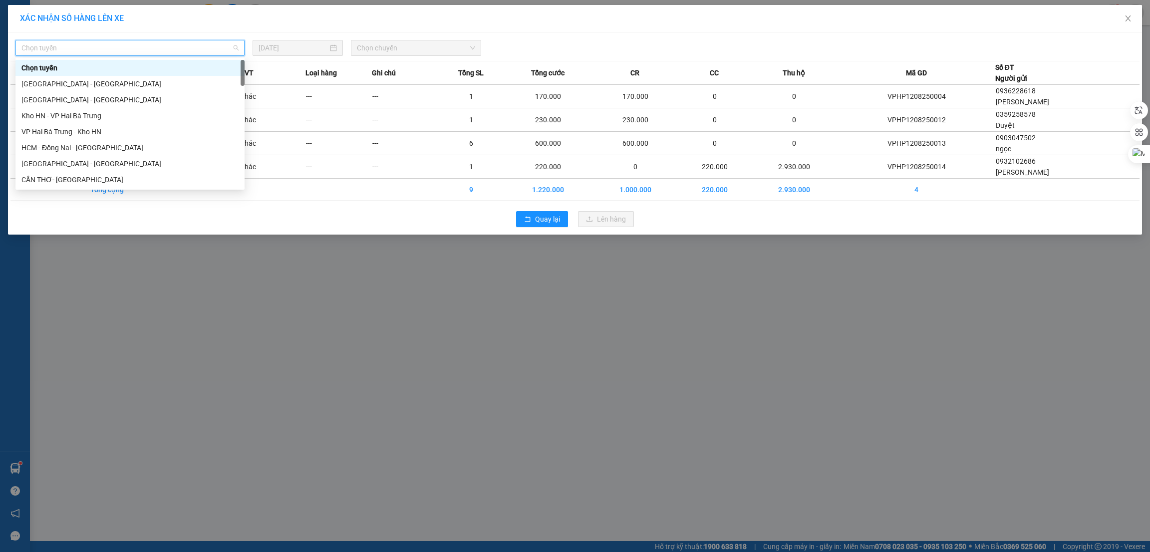
click at [198, 53] on span "Chọn tuyến" at bounding box center [129, 47] width 217 height 15
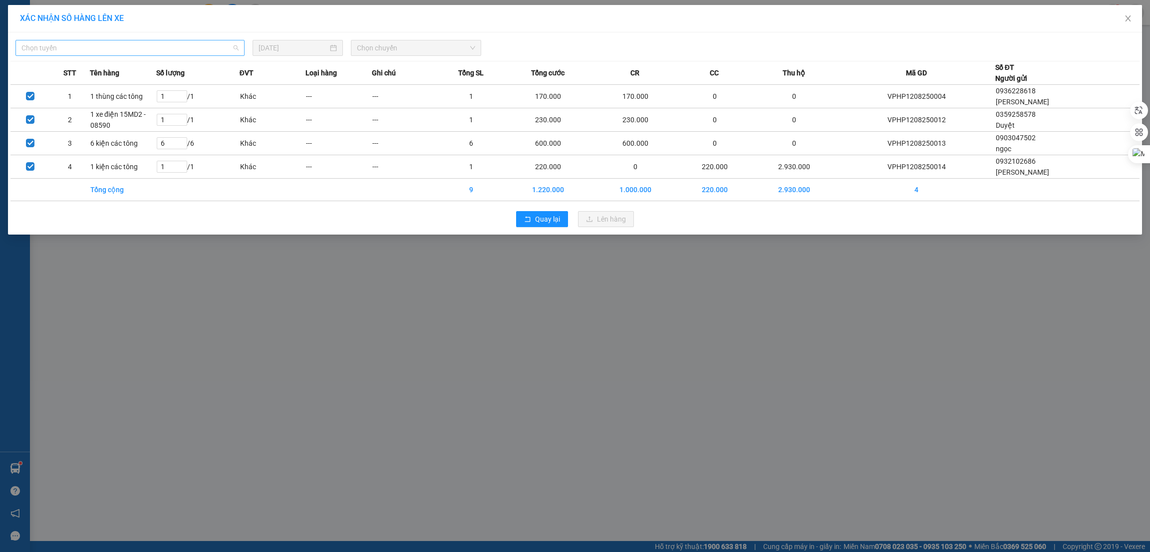
click at [199, 43] on span "Chọn tuyến" at bounding box center [129, 47] width 217 height 15
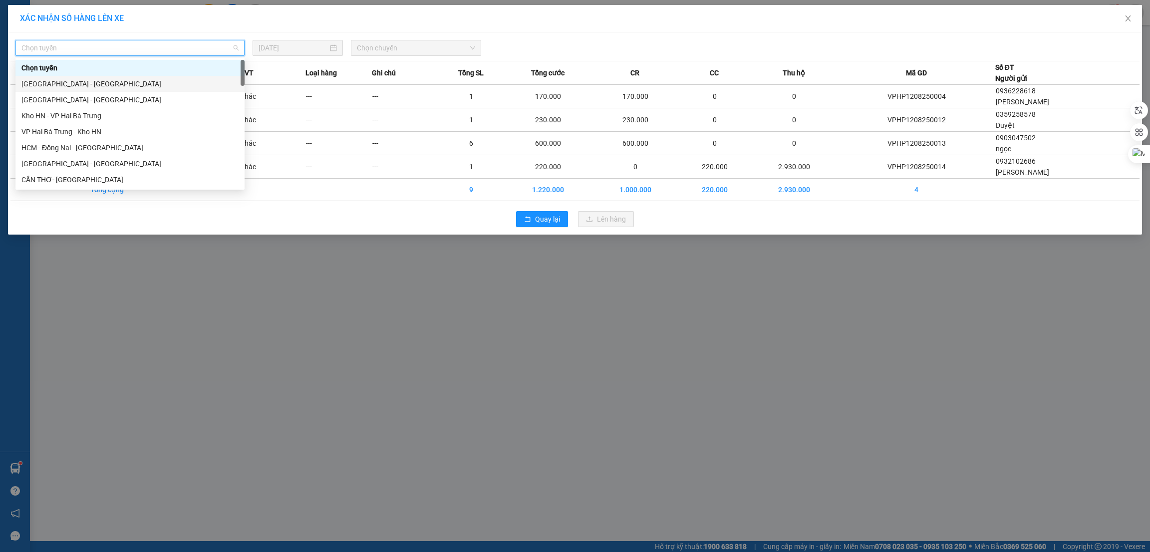
click at [103, 79] on div "[GEOGRAPHIC_DATA] - [GEOGRAPHIC_DATA]" at bounding box center [129, 83] width 217 height 11
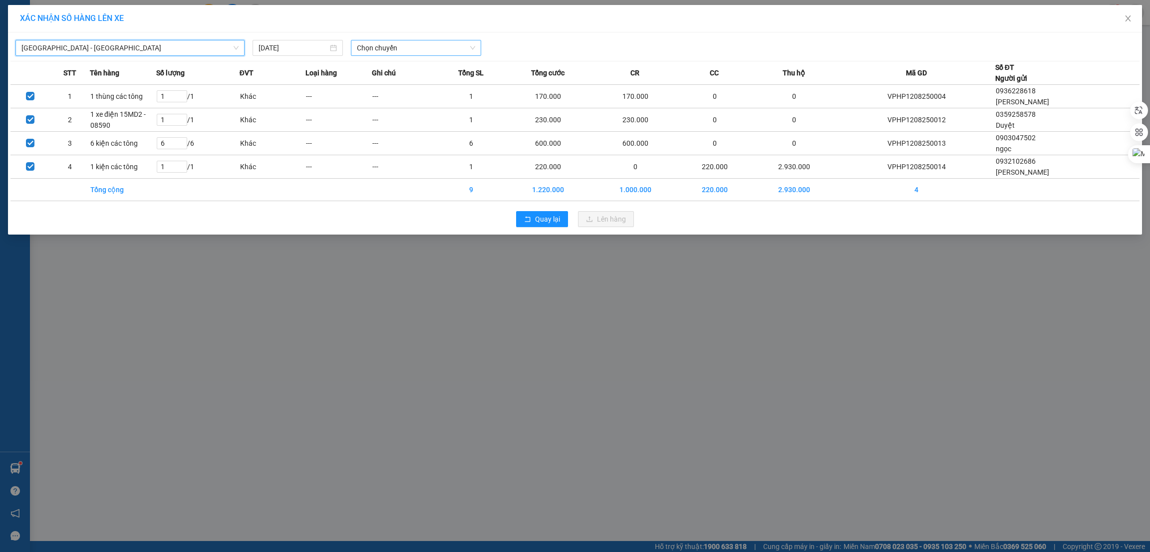
click at [394, 49] on span "Chọn chuyến" at bounding box center [416, 47] width 118 height 15
click at [382, 81] on div "23:00 (TC)" at bounding box center [396, 83] width 78 height 11
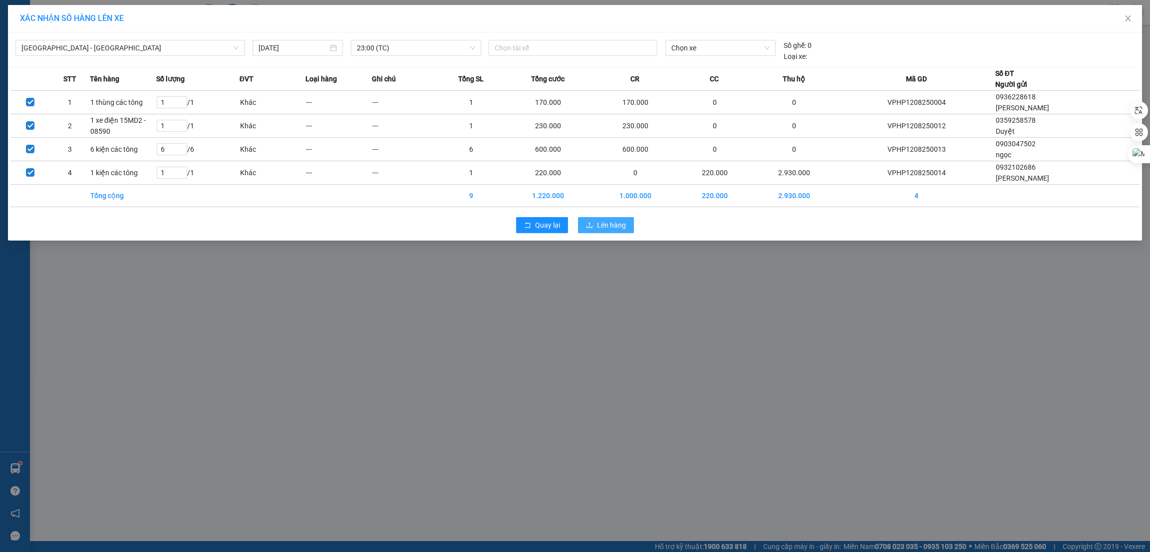
click at [598, 223] on span "Lên hàng" at bounding box center [611, 225] width 29 height 11
